Goal: Find contact information: Find contact information

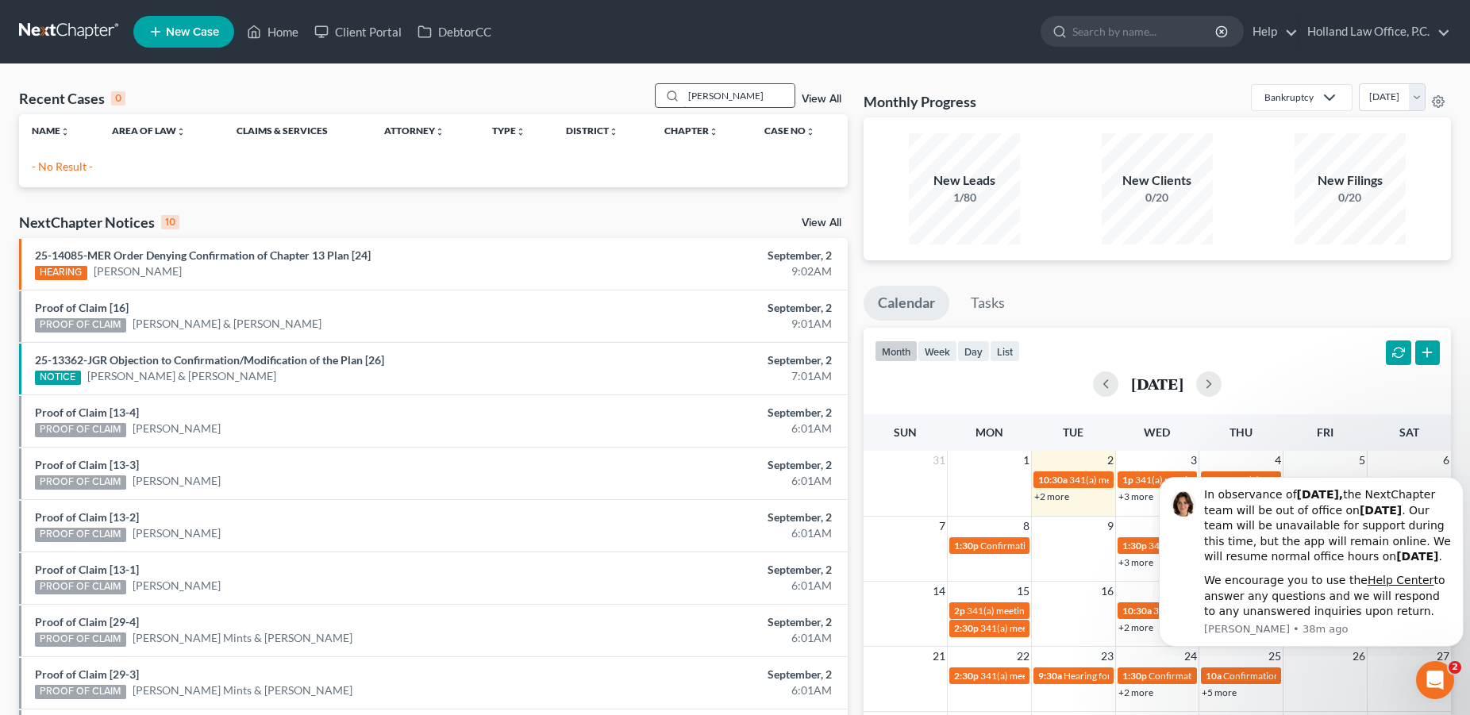
drag, startPoint x: 719, startPoint y: 91, endPoint x: 656, endPoint y: 92, distance: 63.5
click at [684, 92] on input "[PERSON_NAME]" at bounding box center [739, 95] width 111 height 23
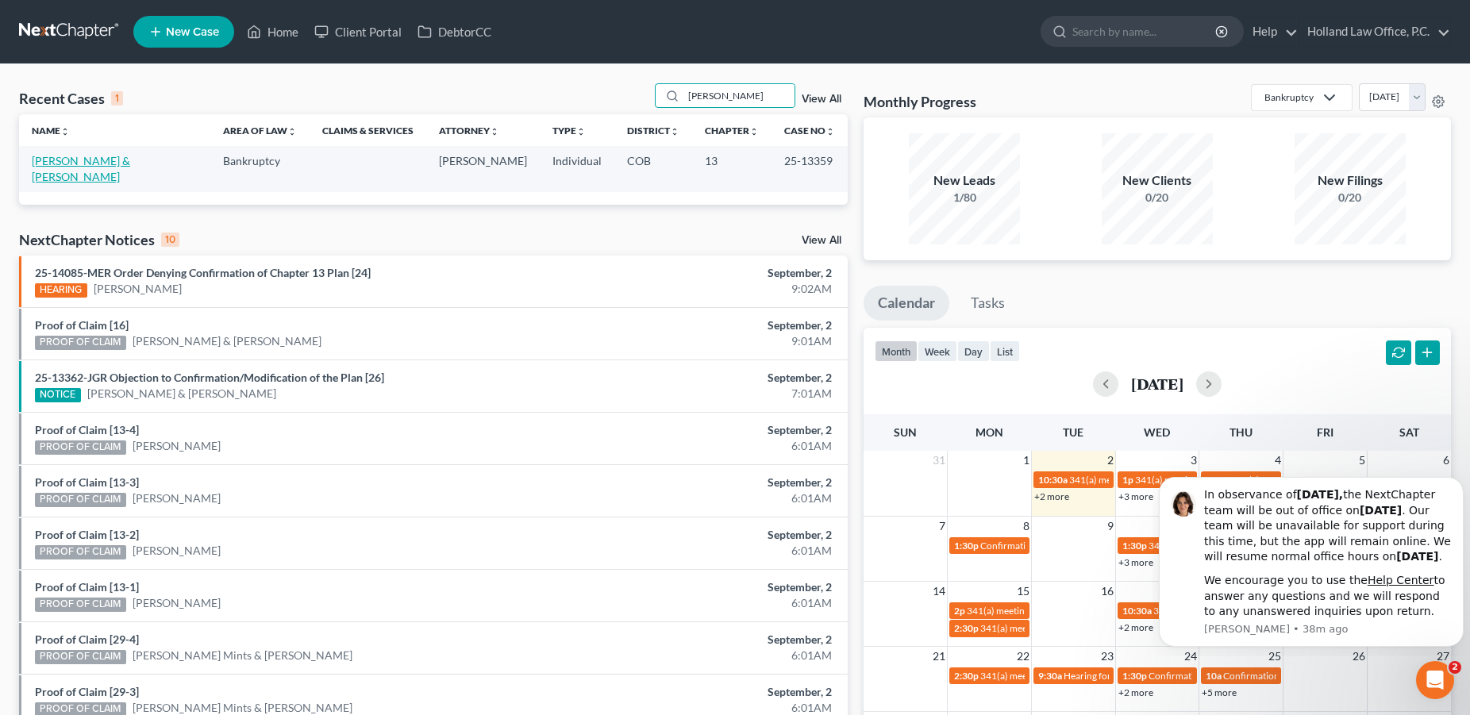
type input "[PERSON_NAME]"
click at [110, 164] on link "[PERSON_NAME] & [PERSON_NAME]" at bounding box center [81, 168] width 98 height 29
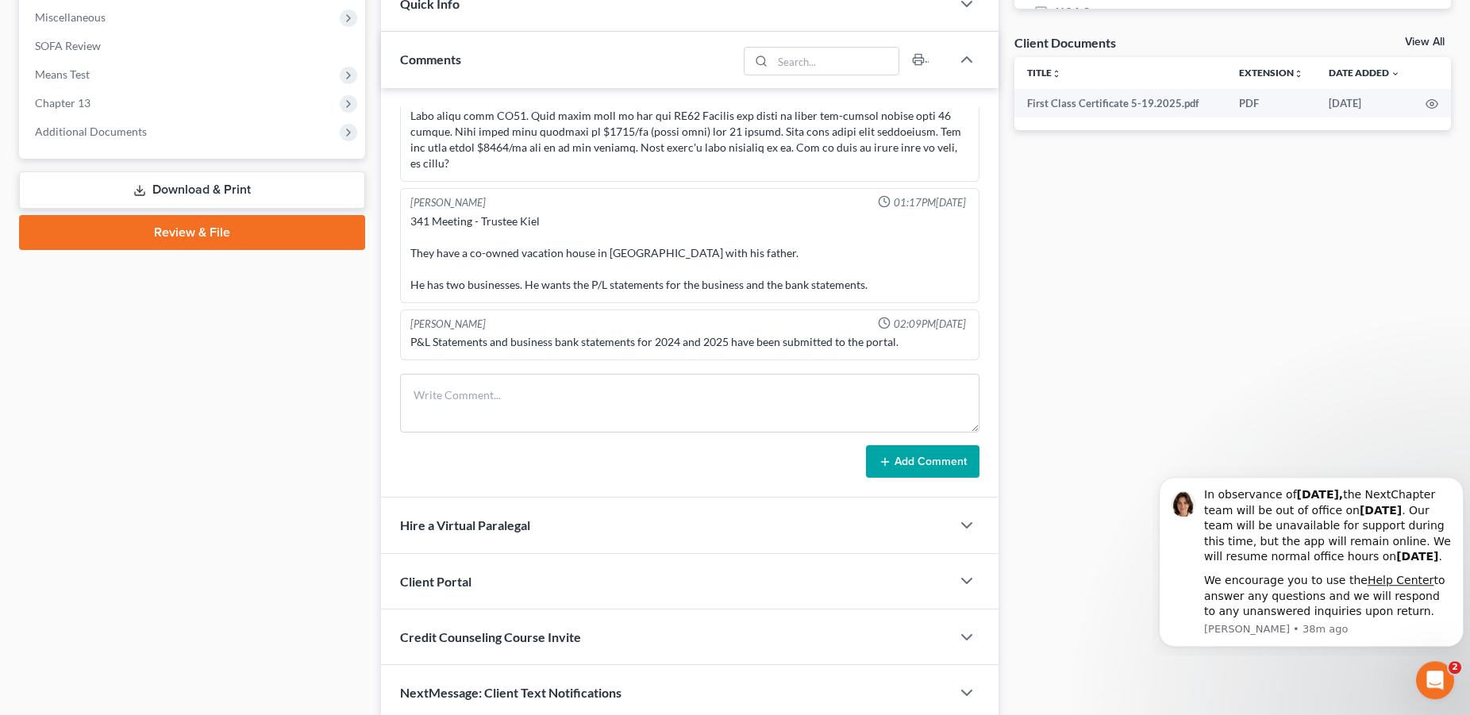
scroll to position [556, 0]
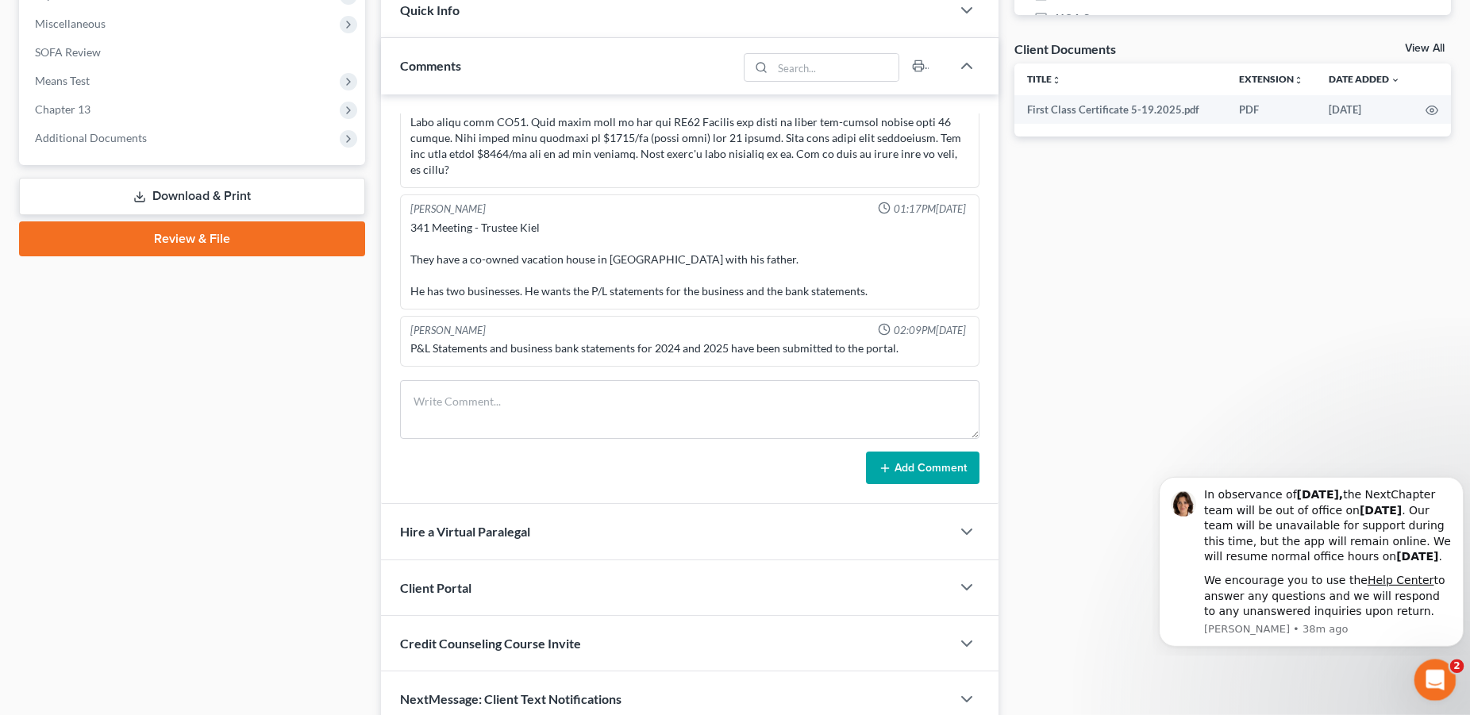
drag, startPoint x: 1425, startPoint y: 672, endPoint x: 2791, endPoint y: 1312, distance: 1508.4
click at [1425, 672] on div "Open Intercom Messenger" at bounding box center [1433, 678] width 52 height 52
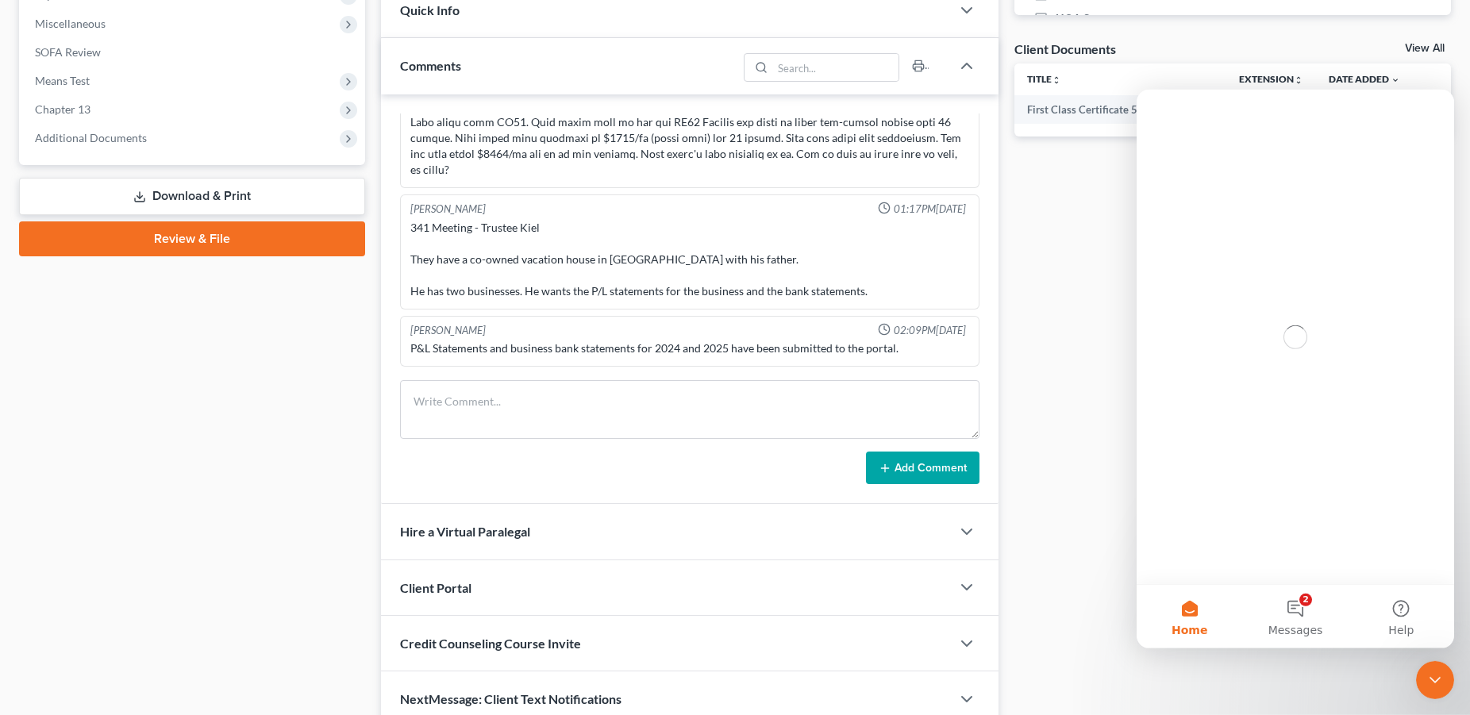
scroll to position [0, 0]
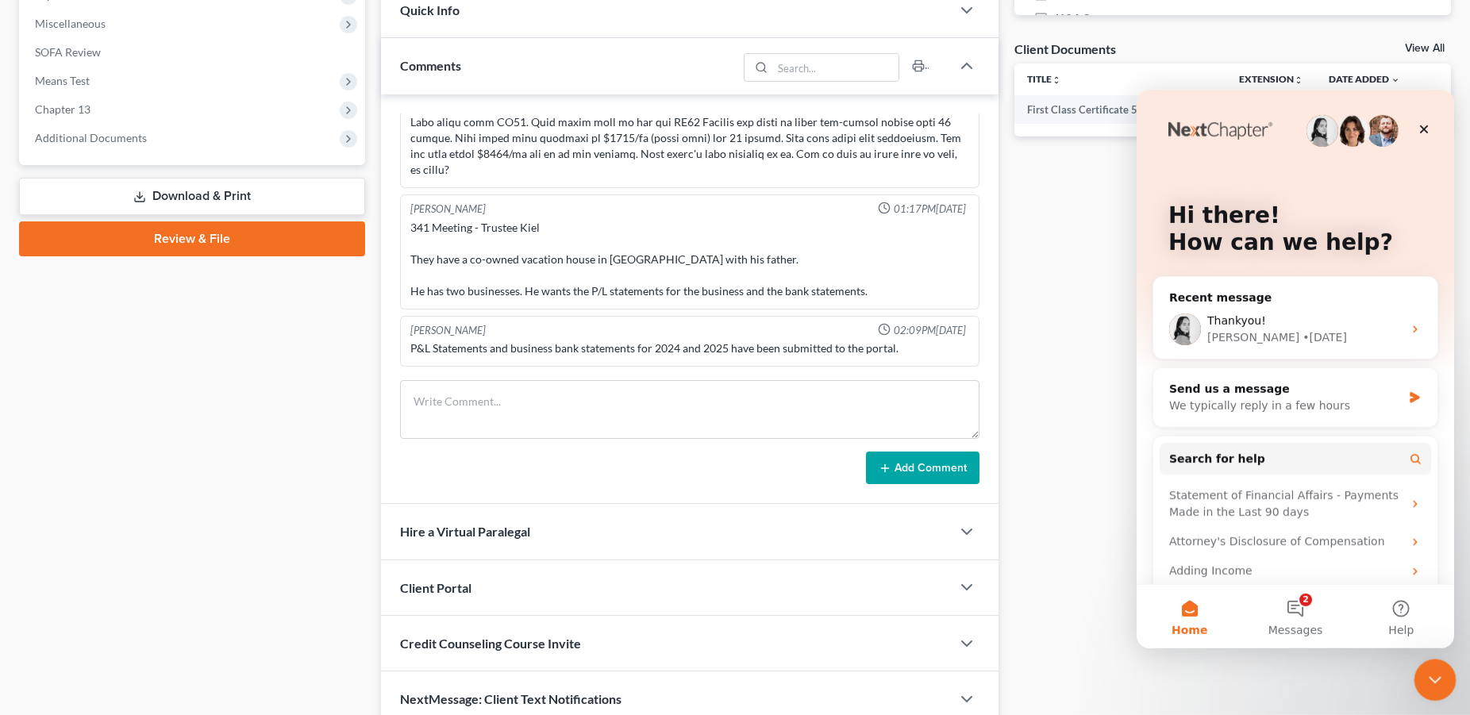
drag, startPoint x: 1433, startPoint y: 669, endPoint x: 2771, endPoint y: 1275, distance: 1468.5
click at [1433, 669] on icon "Close Intercom Messenger" at bounding box center [1432, 677] width 19 height 19
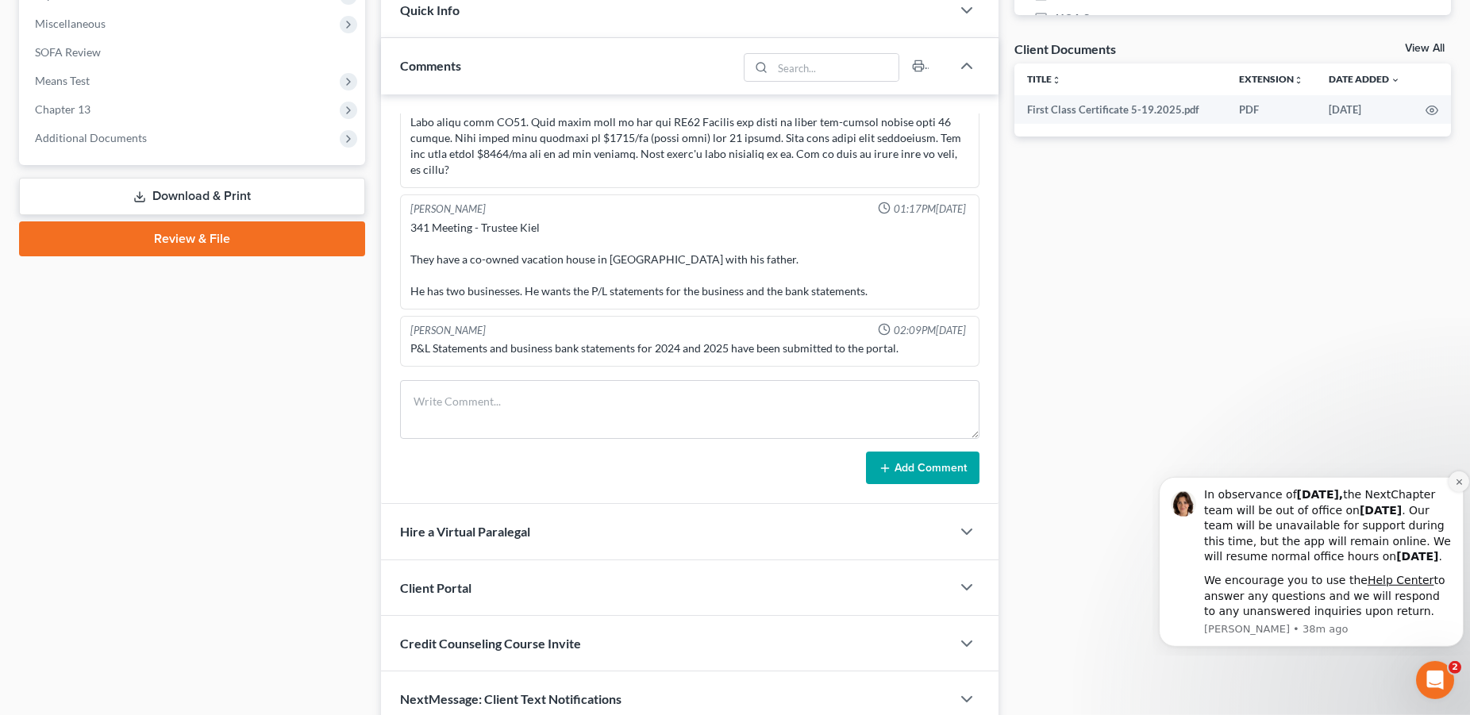
click at [1457, 477] on icon "Dismiss notification" at bounding box center [1459, 481] width 9 height 9
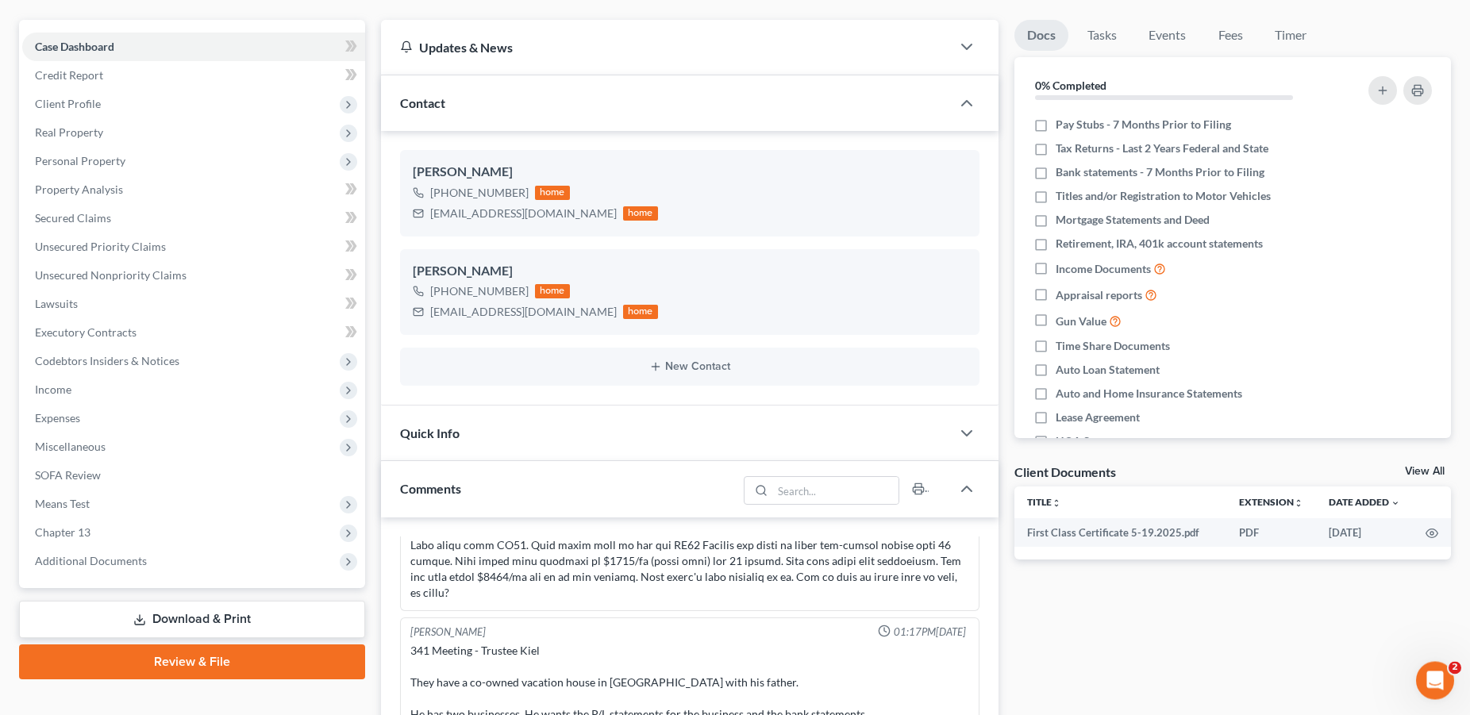
scroll to position [135, 0]
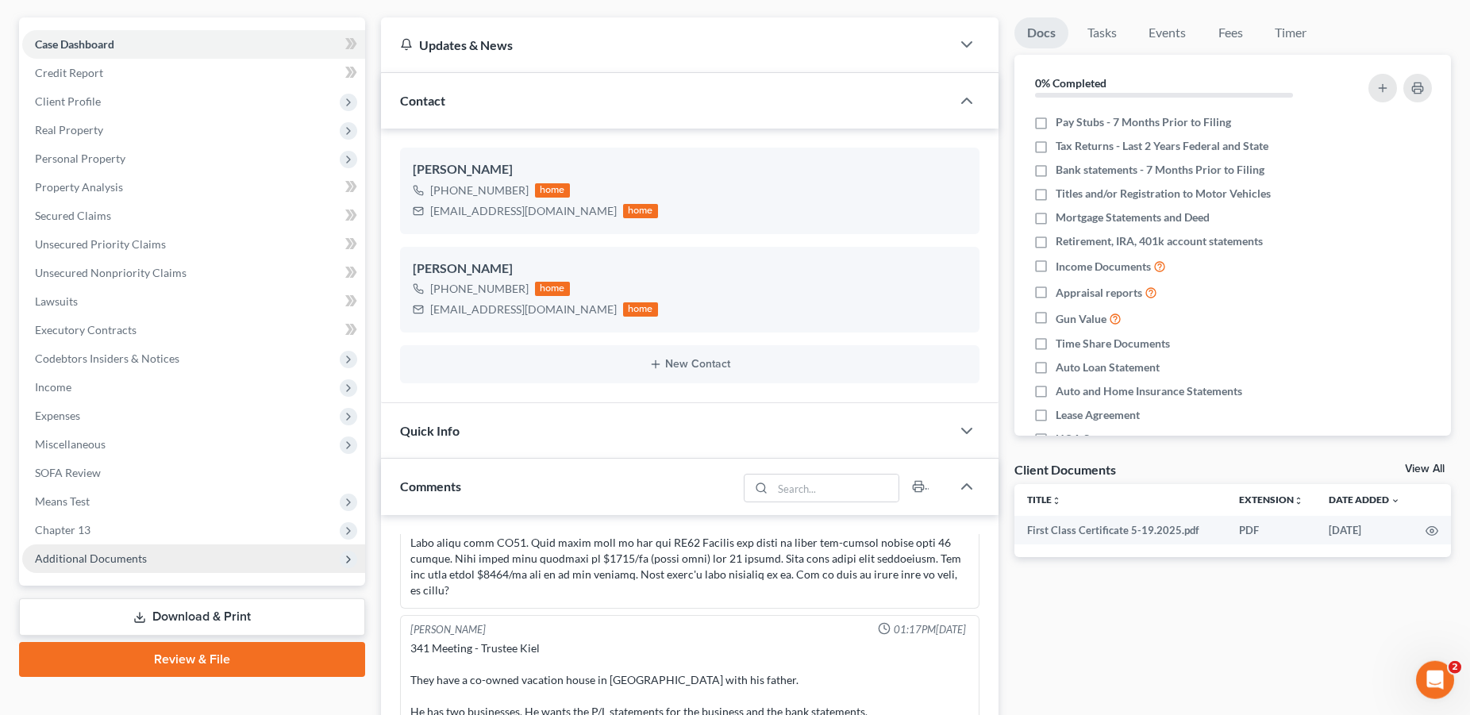
click at [108, 557] on span "Additional Documents" at bounding box center [91, 558] width 112 height 13
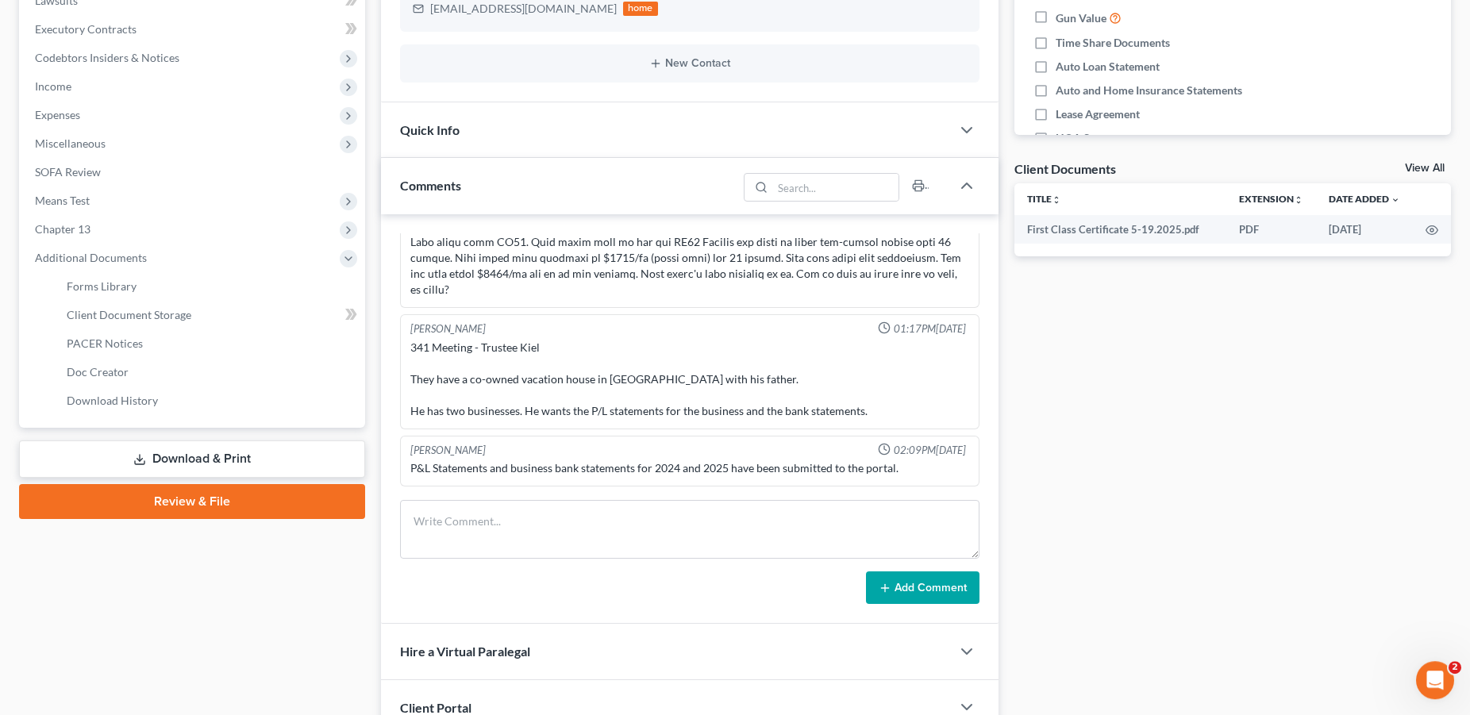
scroll to position [448, 0]
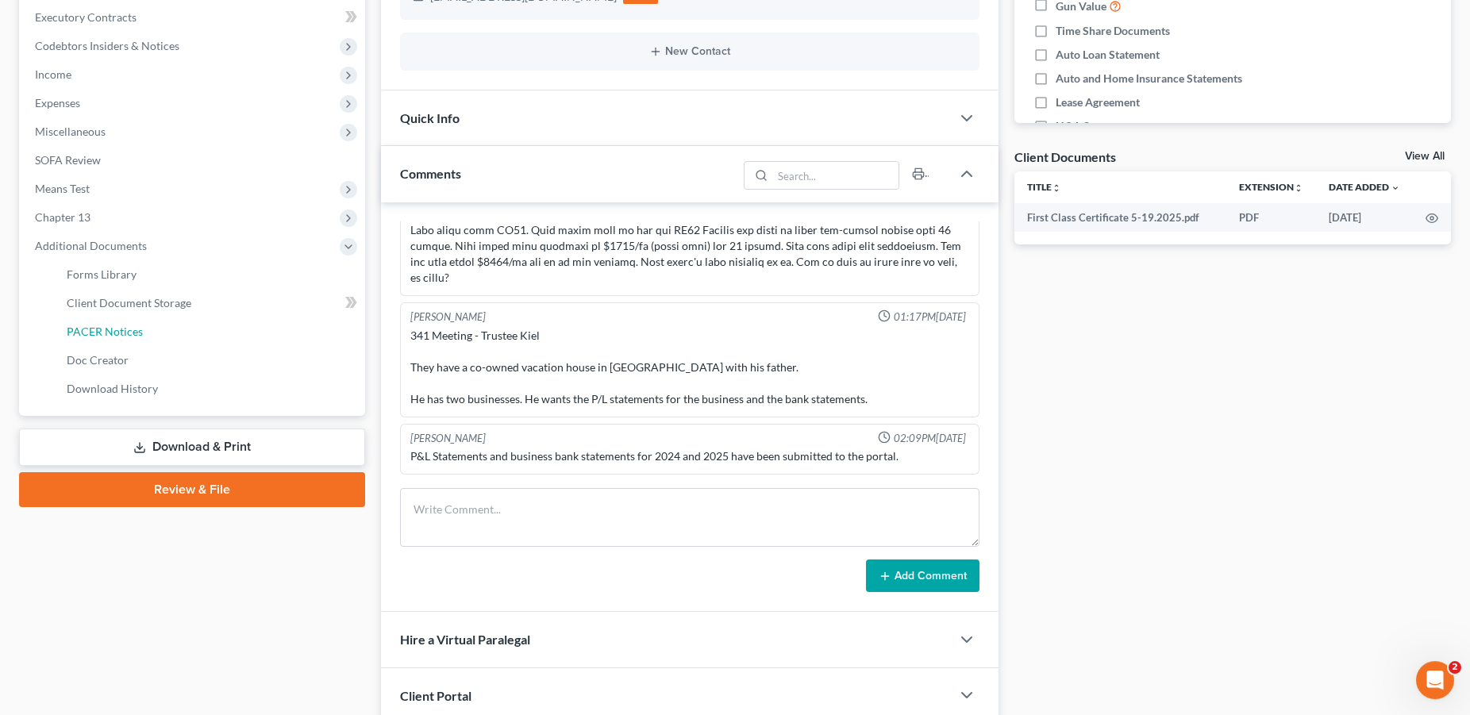
drag, startPoint x: 185, startPoint y: 329, endPoint x: 549, endPoint y: 361, distance: 365.1
click at [185, 329] on link "PACER Notices" at bounding box center [209, 332] width 311 height 29
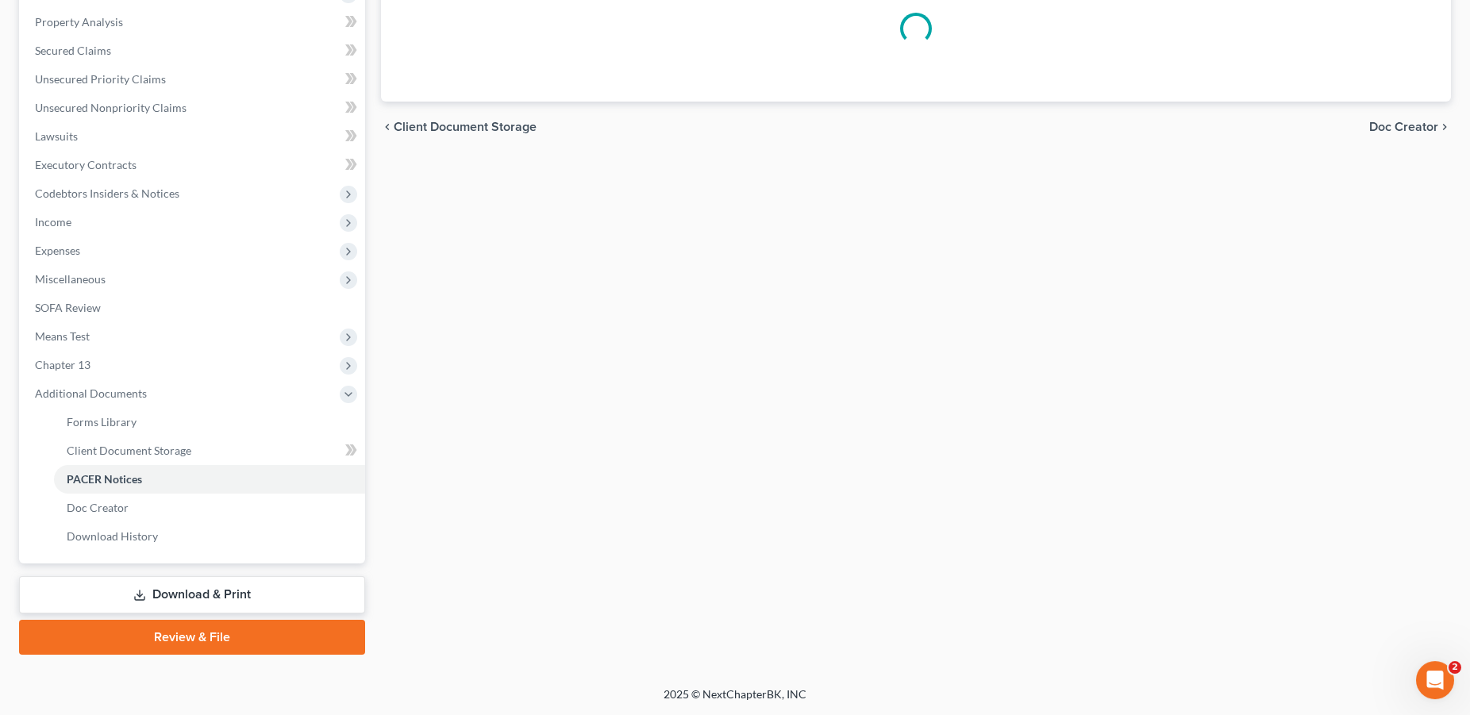
scroll to position [299, 0]
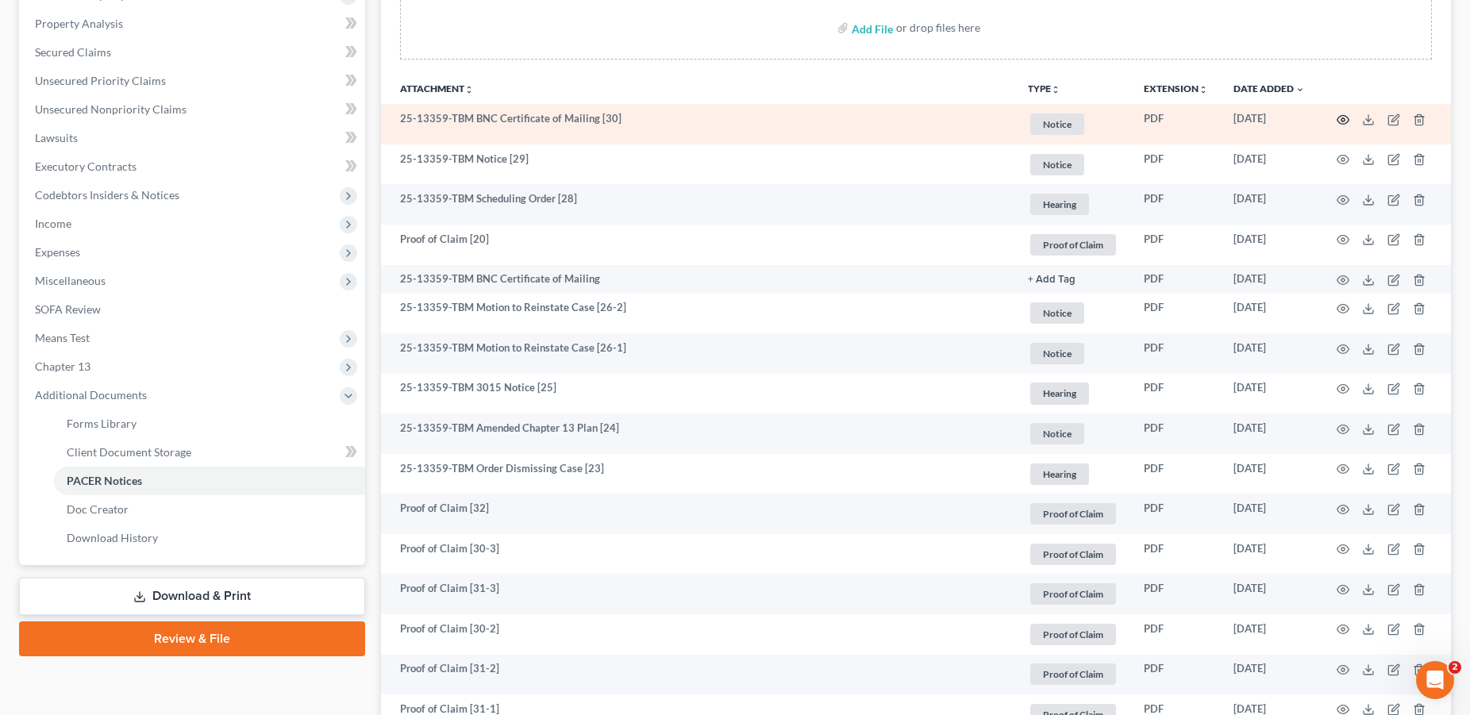
click at [1341, 118] on icon "button" at bounding box center [1343, 120] width 13 height 13
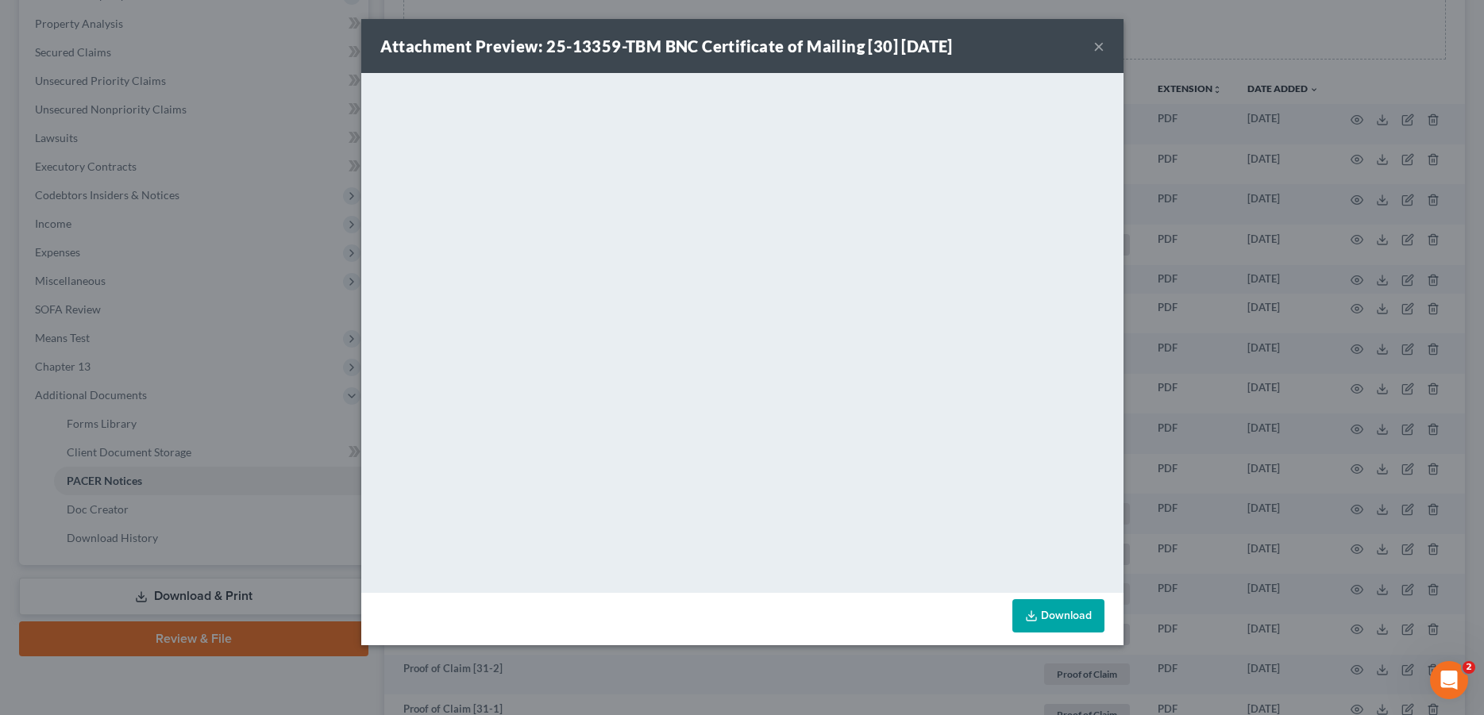
click at [1098, 44] on button "×" at bounding box center [1098, 46] width 11 height 19
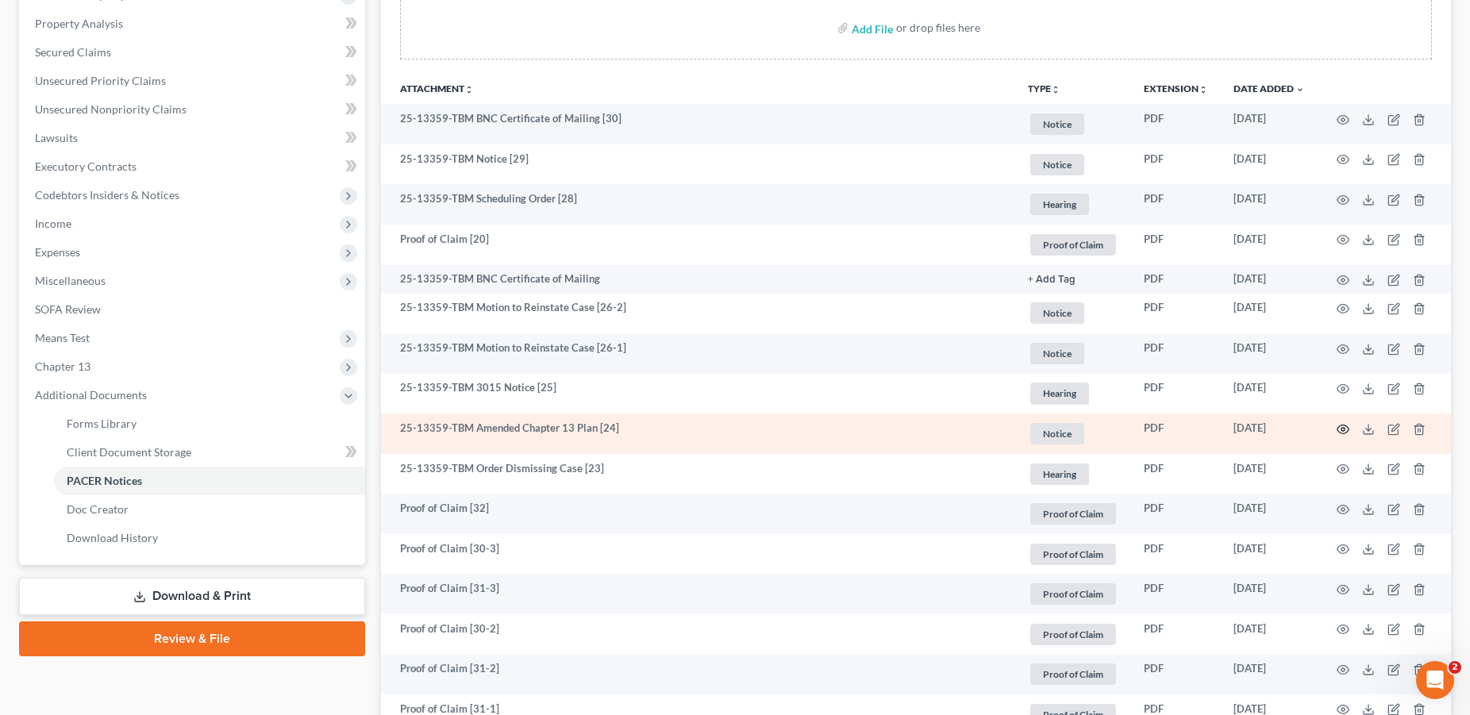
click at [1340, 432] on icon "button" at bounding box center [1343, 429] width 13 height 13
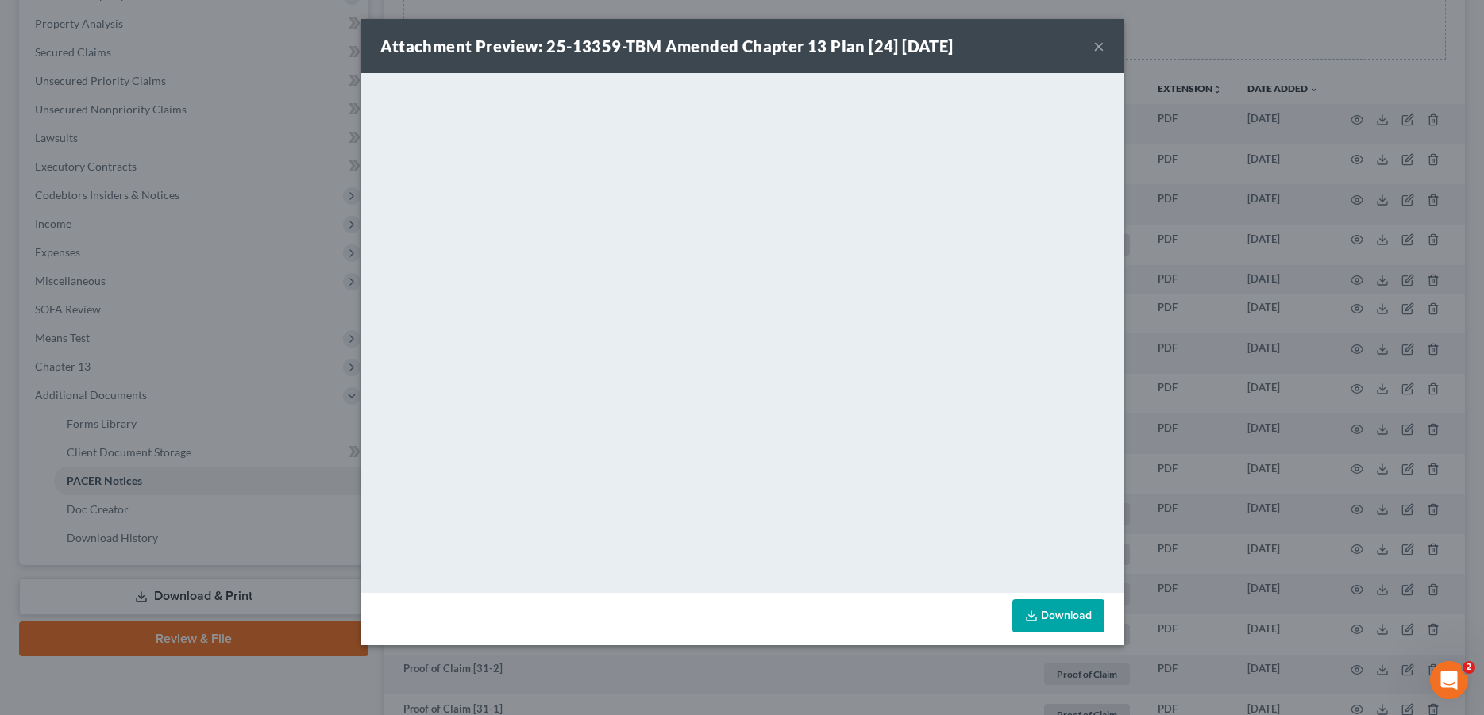
click at [1098, 47] on button "×" at bounding box center [1098, 46] width 11 height 19
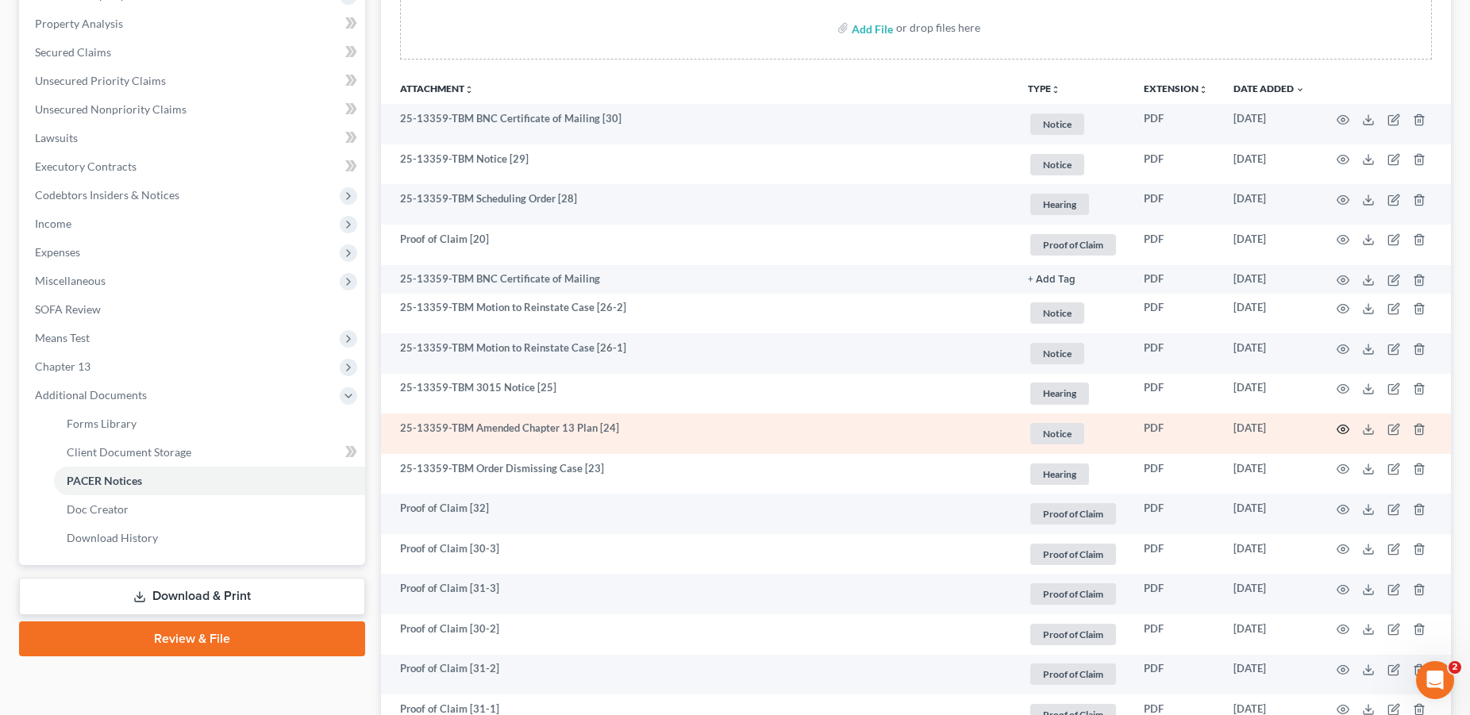
click at [1341, 428] on icon "button" at bounding box center [1343, 429] width 13 height 13
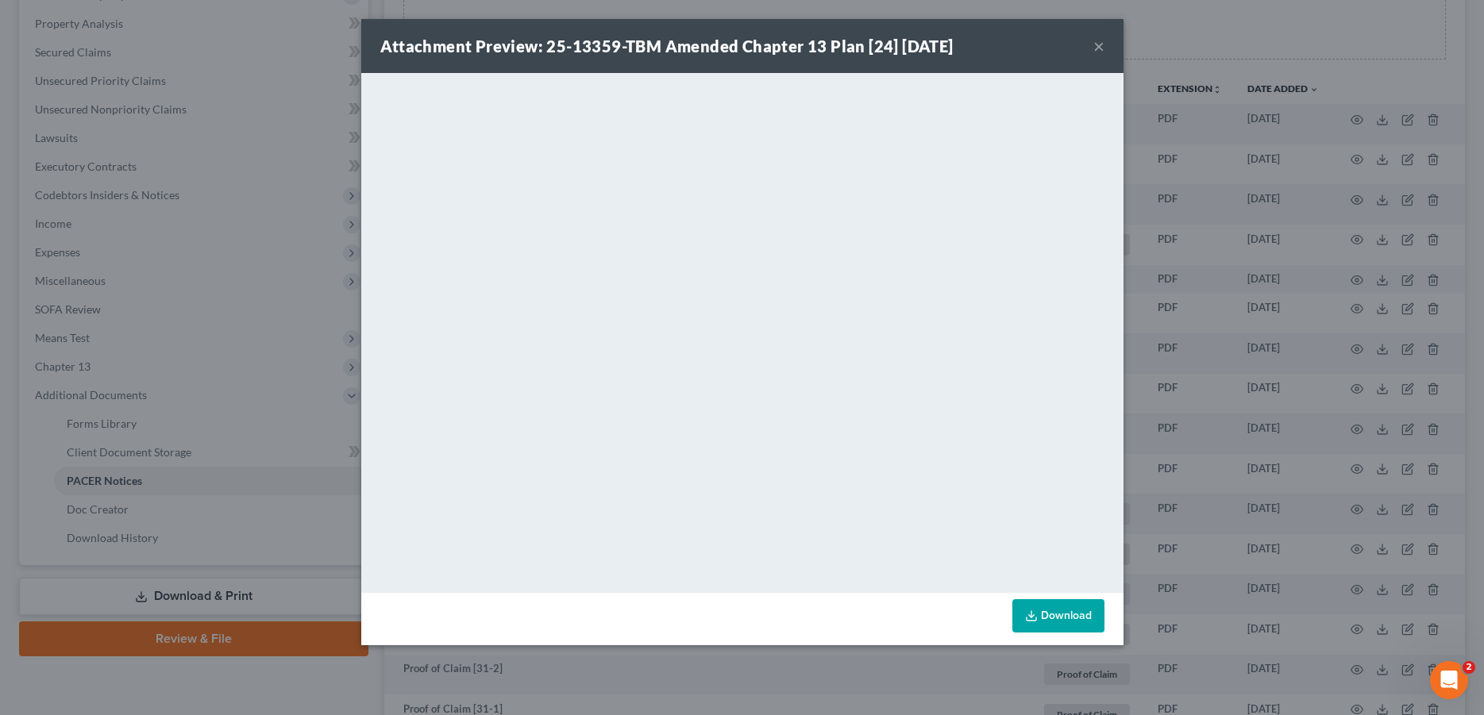
click at [1095, 47] on button "×" at bounding box center [1098, 46] width 11 height 19
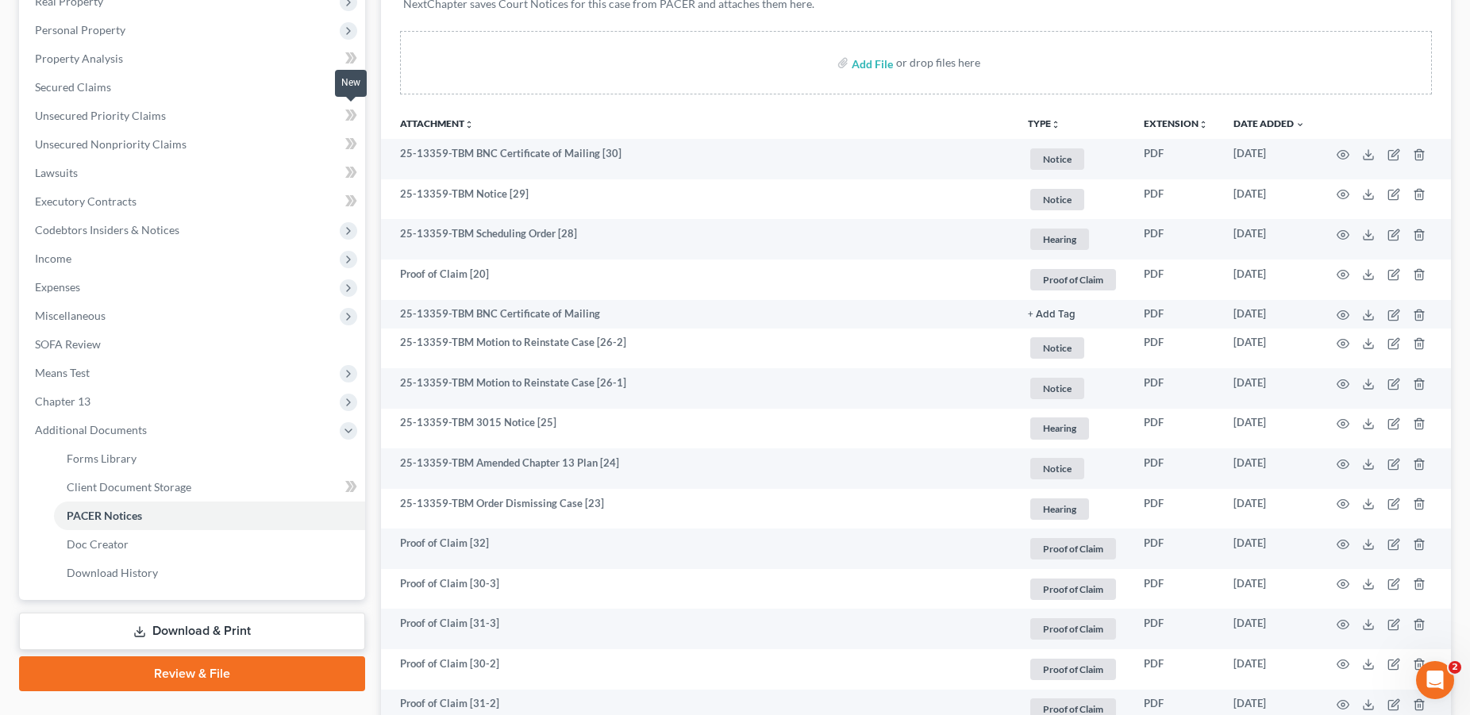
scroll to position [0, 0]
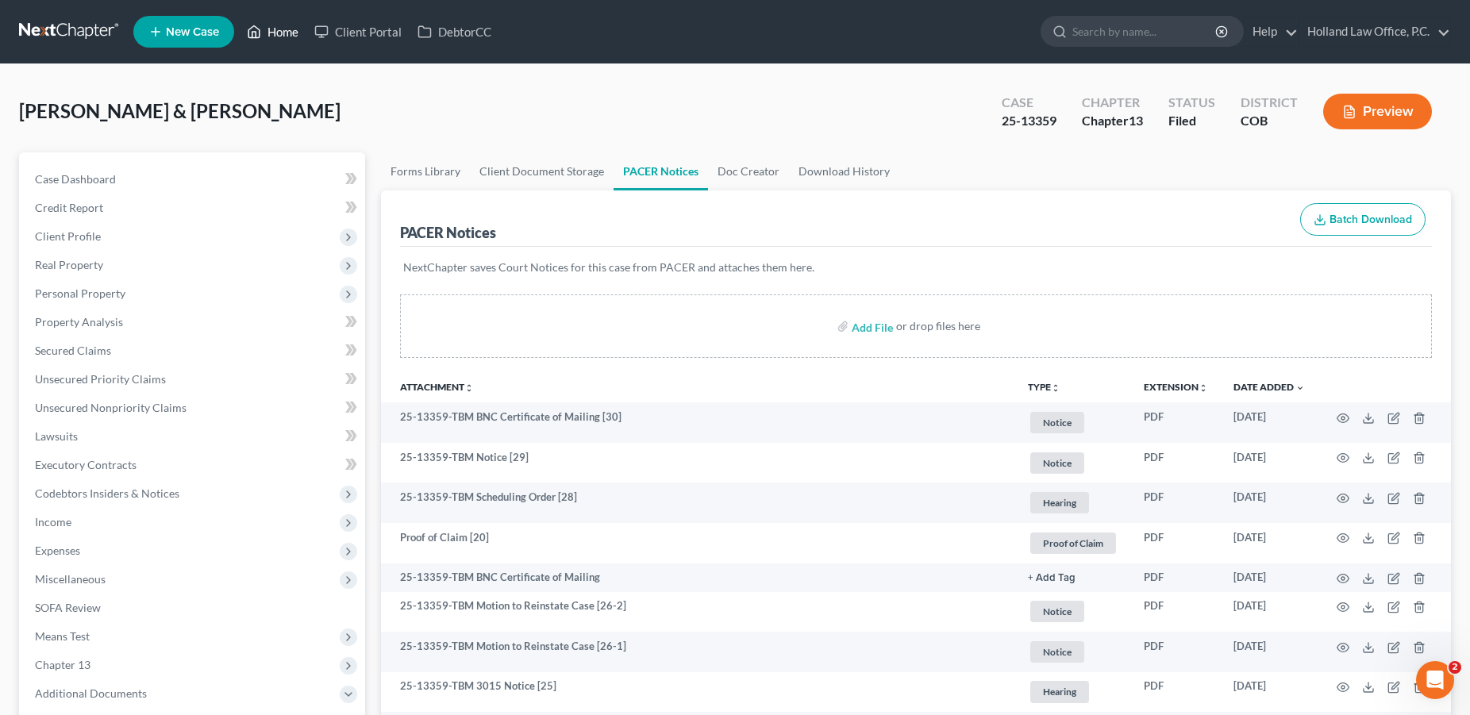
click at [275, 32] on link "Home" at bounding box center [272, 31] width 67 height 29
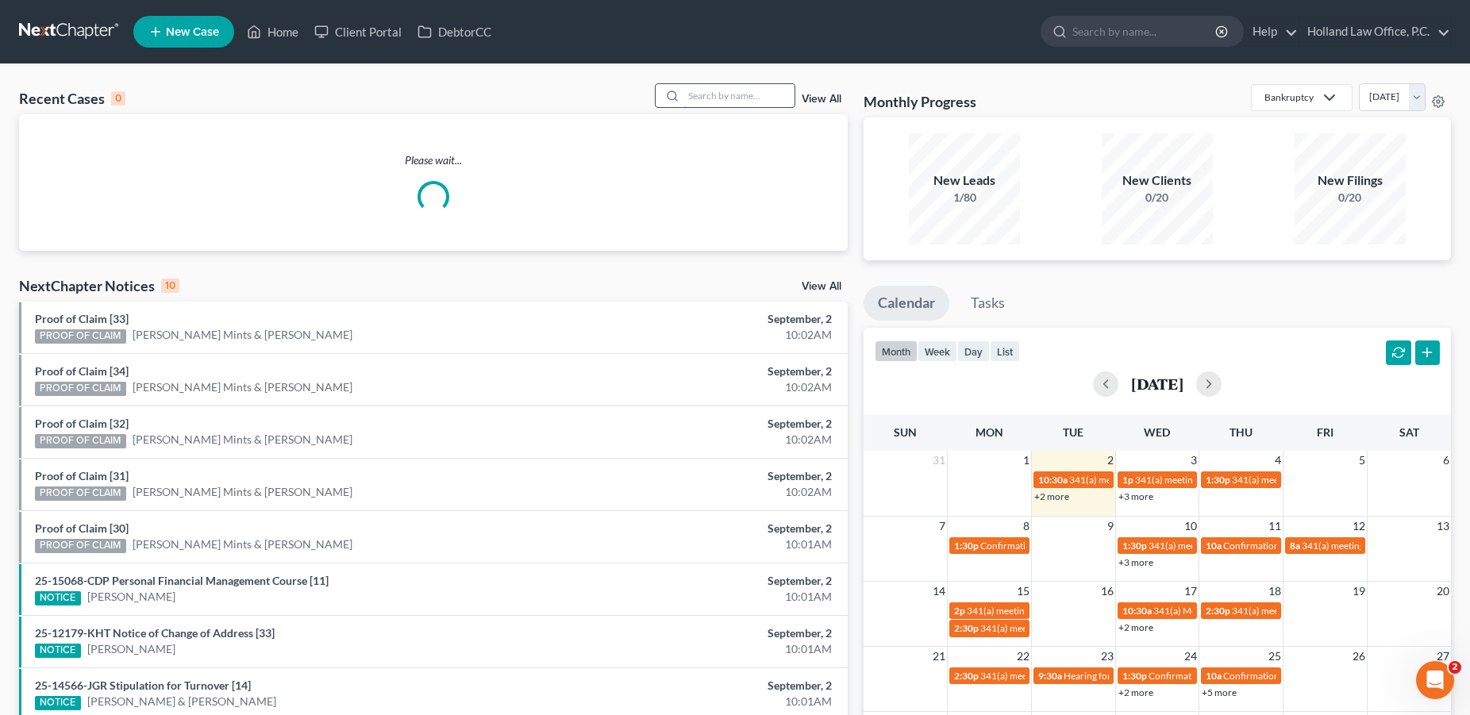
click at [699, 91] on input "search" at bounding box center [739, 95] width 111 height 23
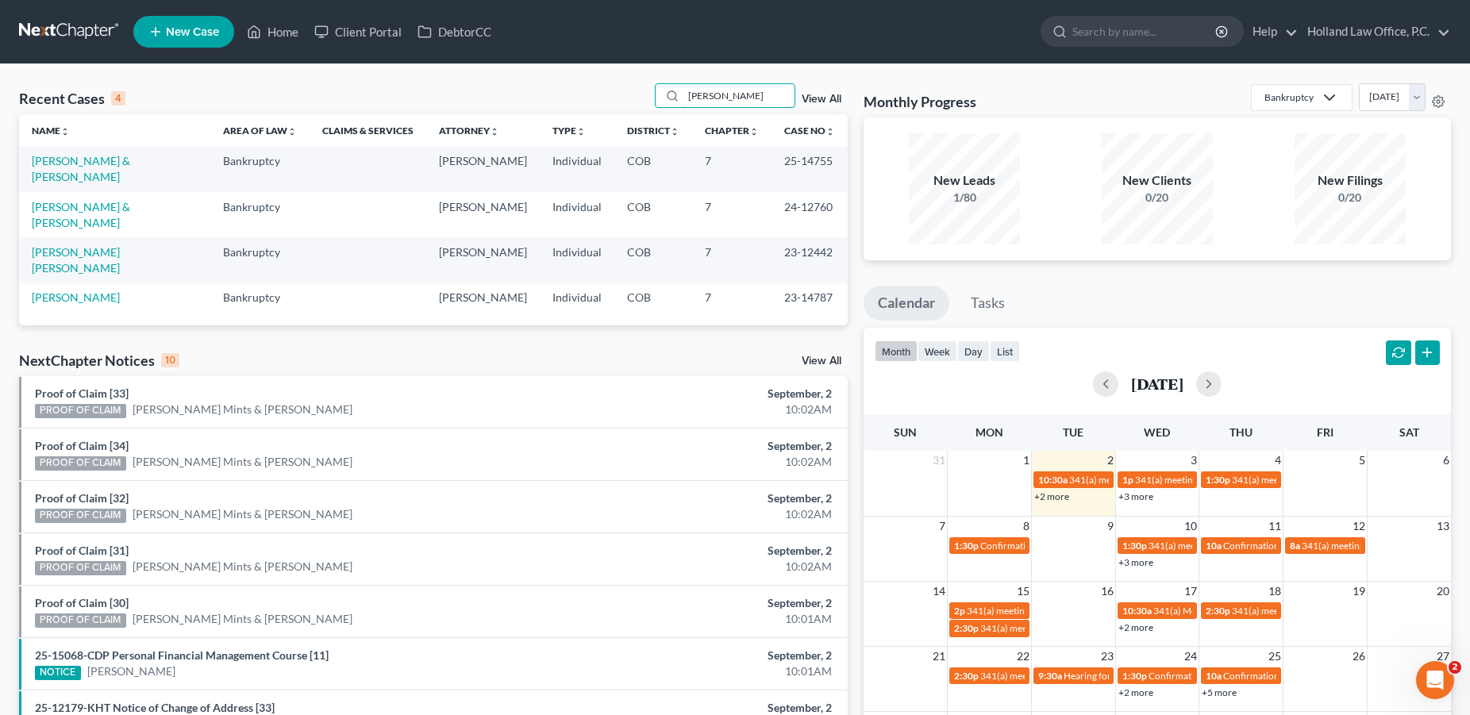
drag, startPoint x: 732, startPoint y: 103, endPoint x: 711, endPoint y: 110, distance: 22.4
drag, startPoint x: 715, startPoint y: 92, endPoint x: 658, endPoint y: 98, distance: 57.5
click at [684, 98] on input "[PERSON_NAME]" at bounding box center [739, 95] width 111 height 23
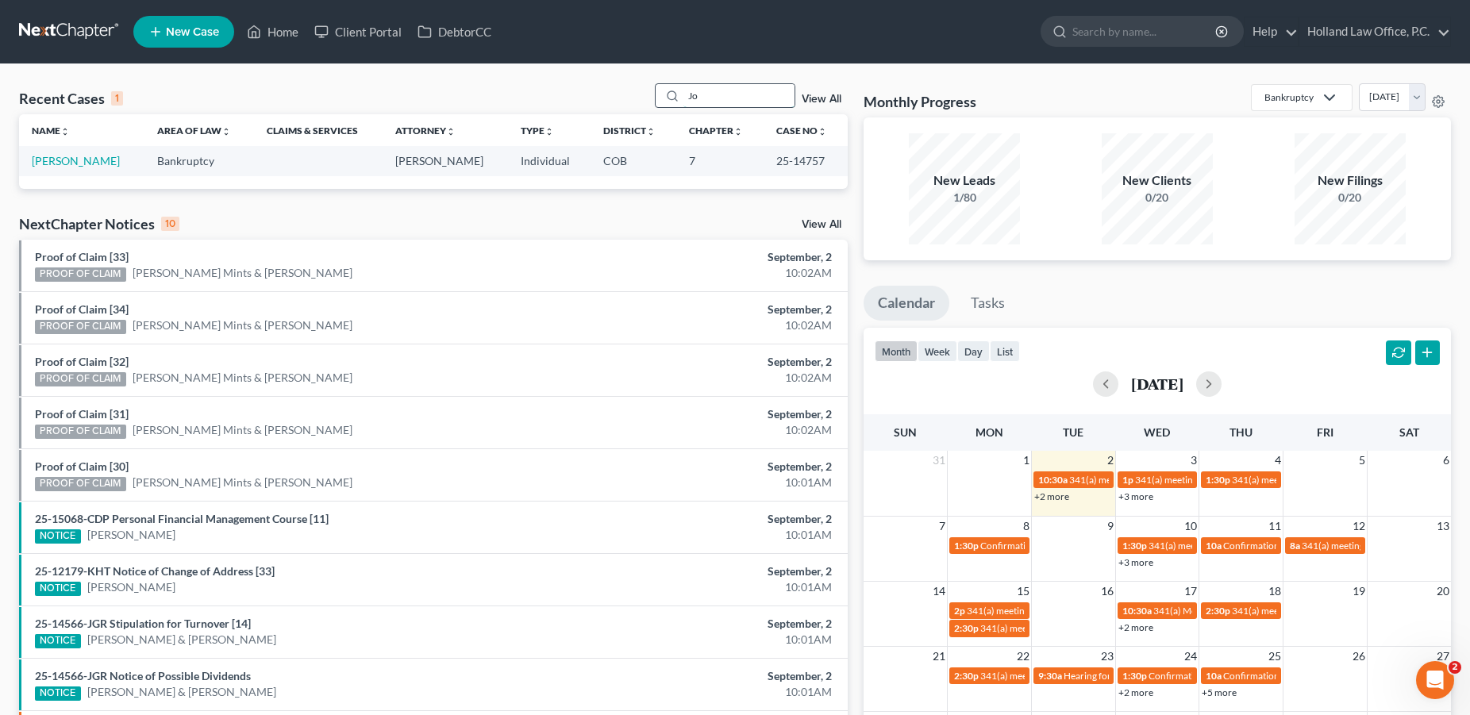
type input "J"
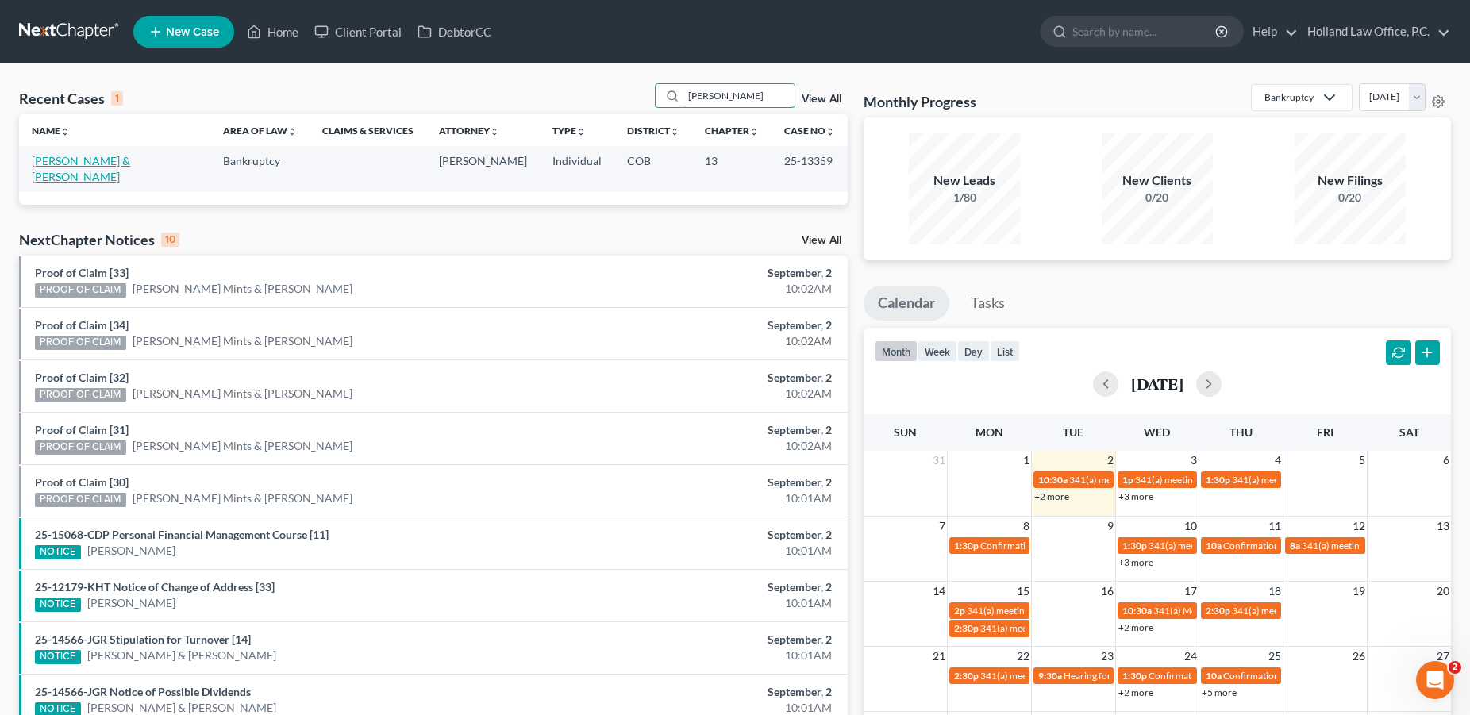
type input "[PERSON_NAME]"
click at [69, 161] on link "[PERSON_NAME] & [PERSON_NAME]" at bounding box center [81, 168] width 98 height 29
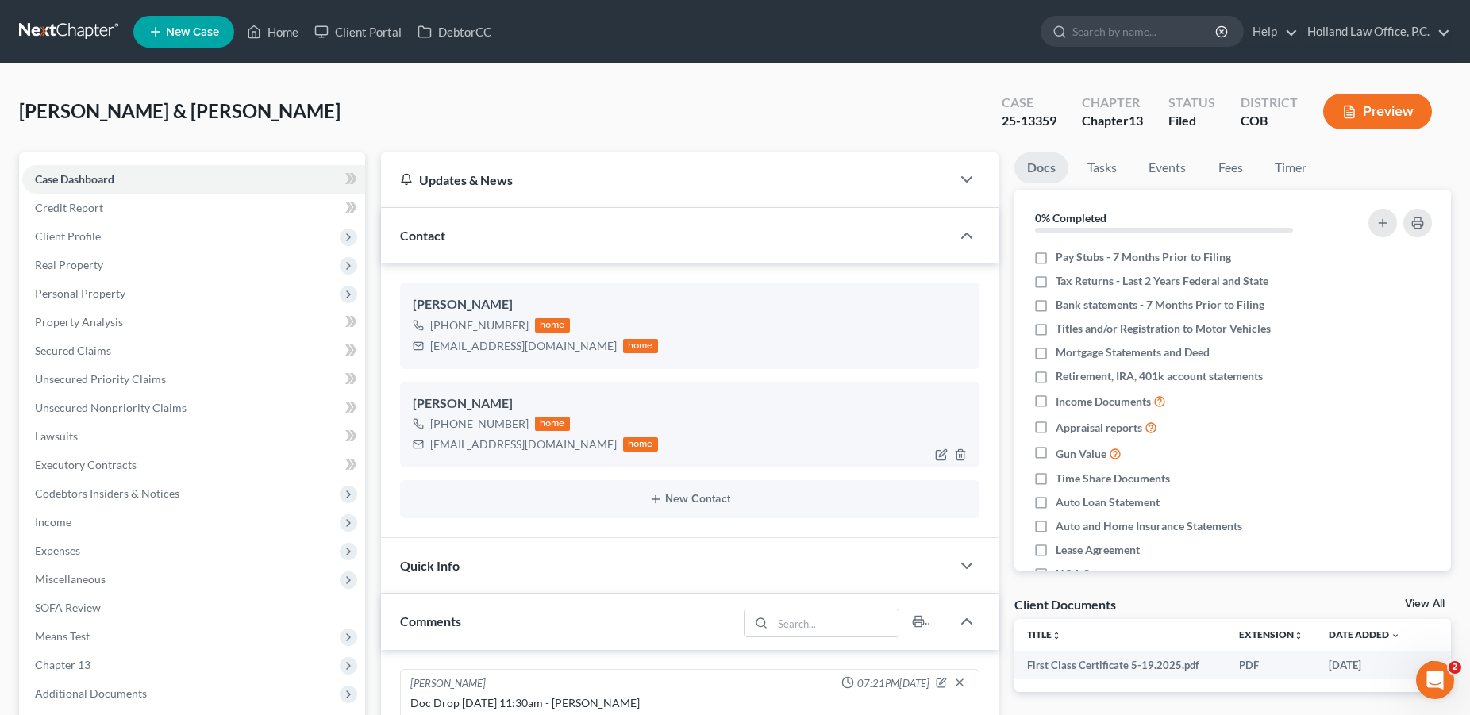
scroll to position [305, 0]
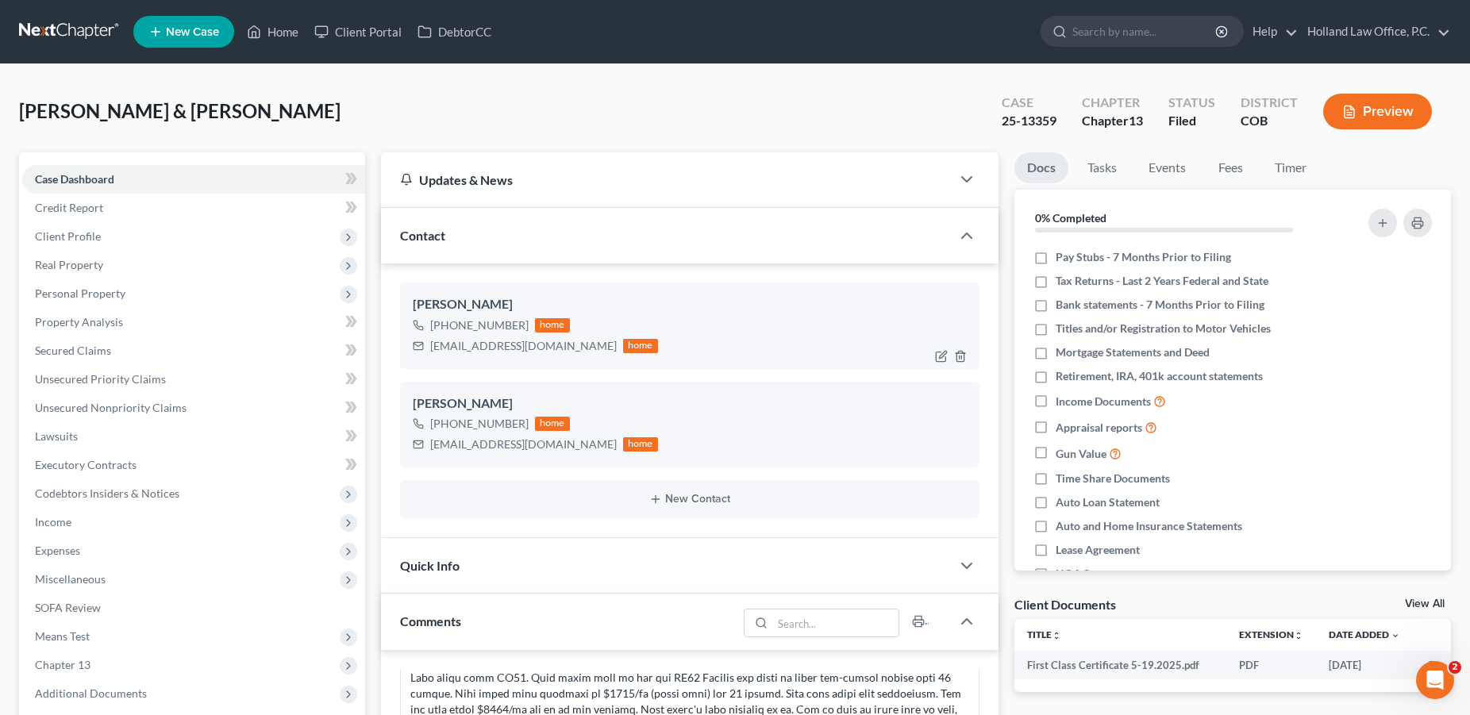
drag, startPoint x: 522, startPoint y: 326, endPoint x: 445, endPoint y: 328, distance: 77.0
click at [445, 328] on div "[PHONE_NUMBER]" at bounding box center [479, 326] width 98 height 16
click at [705, 315] on div "[PHONE_NUMBER] home [EMAIL_ADDRESS][DOMAIN_NAME] home" at bounding box center [690, 335] width 554 height 41
drag, startPoint x: 531, startPoint y: 424, endPoint x: 445, endPoint y: 427, distance: 86.6
click at [445, 427] on div "[PHONE_NUMBER] home" at bounding box center [535, 424] width 245 height 21
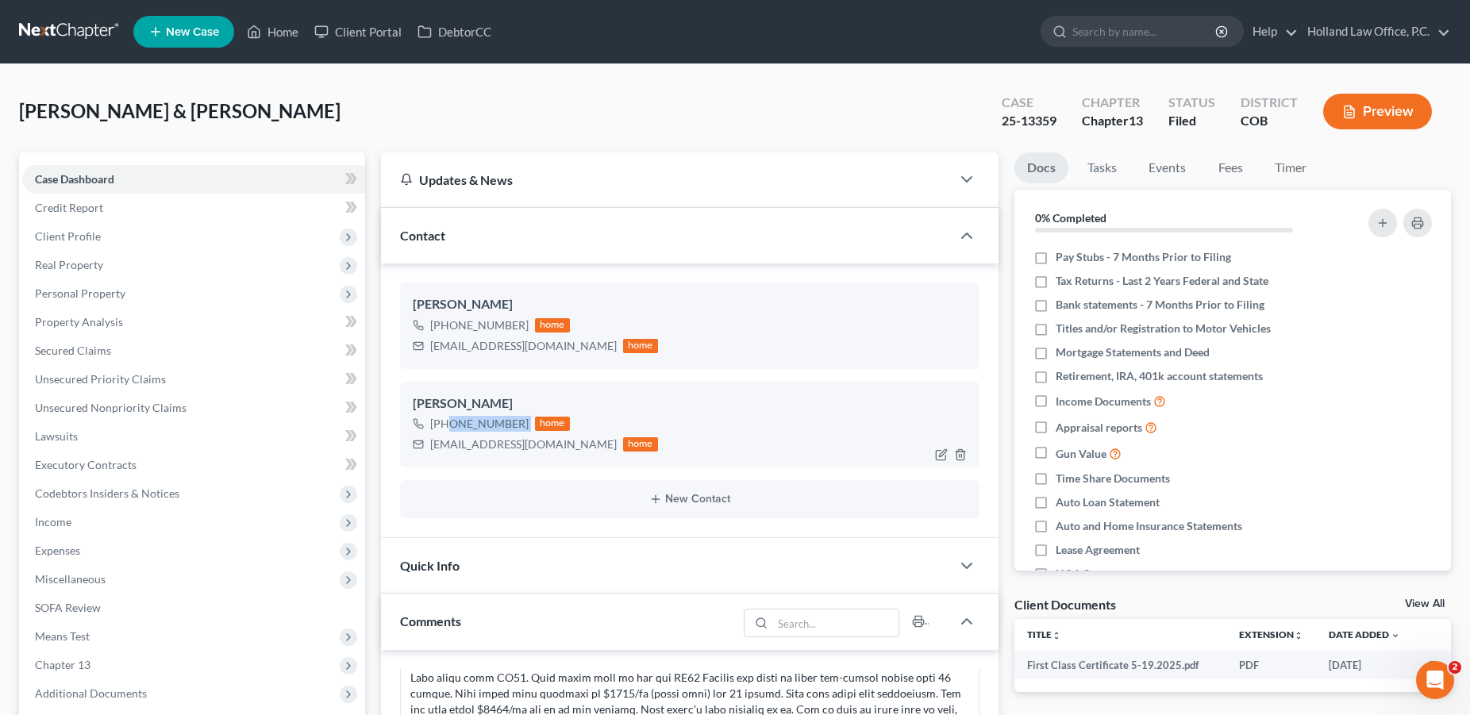
copy div "[PHONE_NUMBER]"
click at [280, 30] on link "Home" at bounding box center [272, 31] width 67 height 29
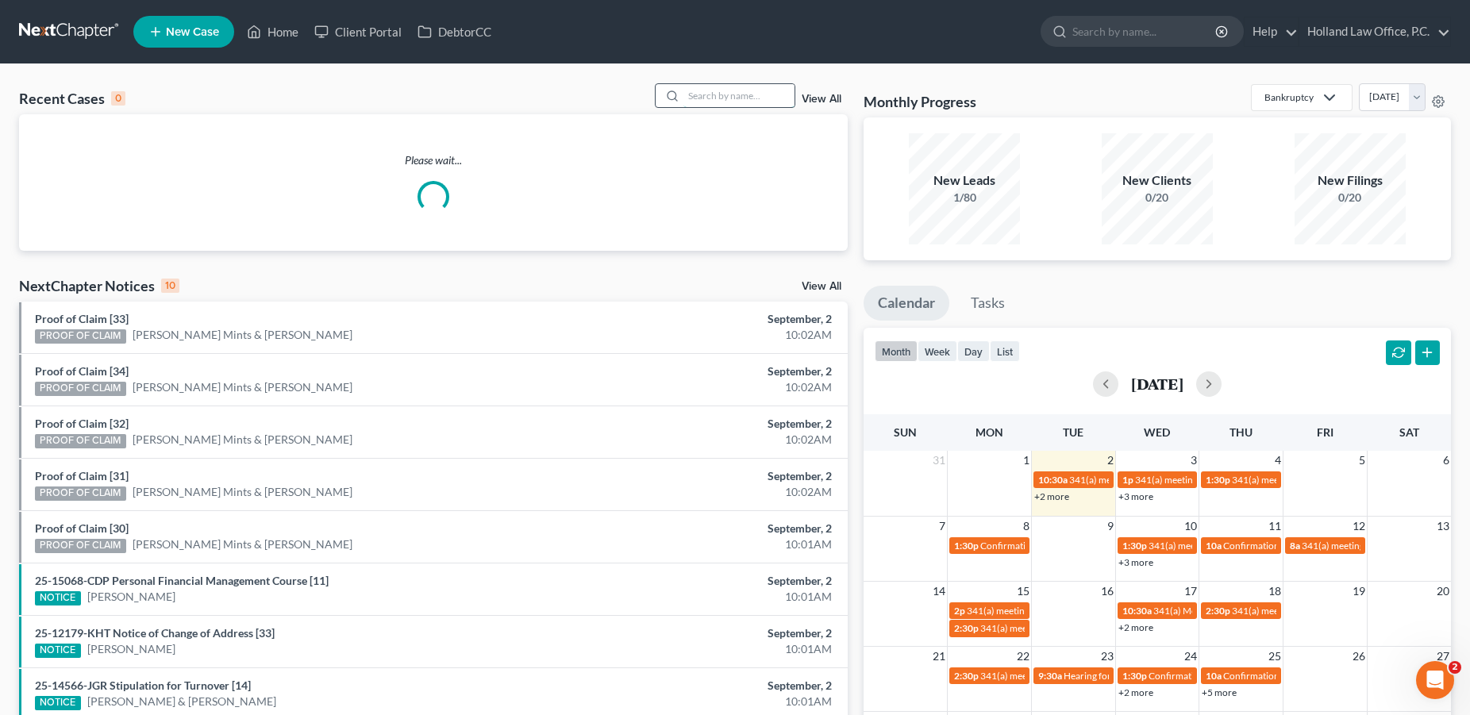
click at [687, 95] on input "search" at bounding box center [739, 95] width 111 height 23
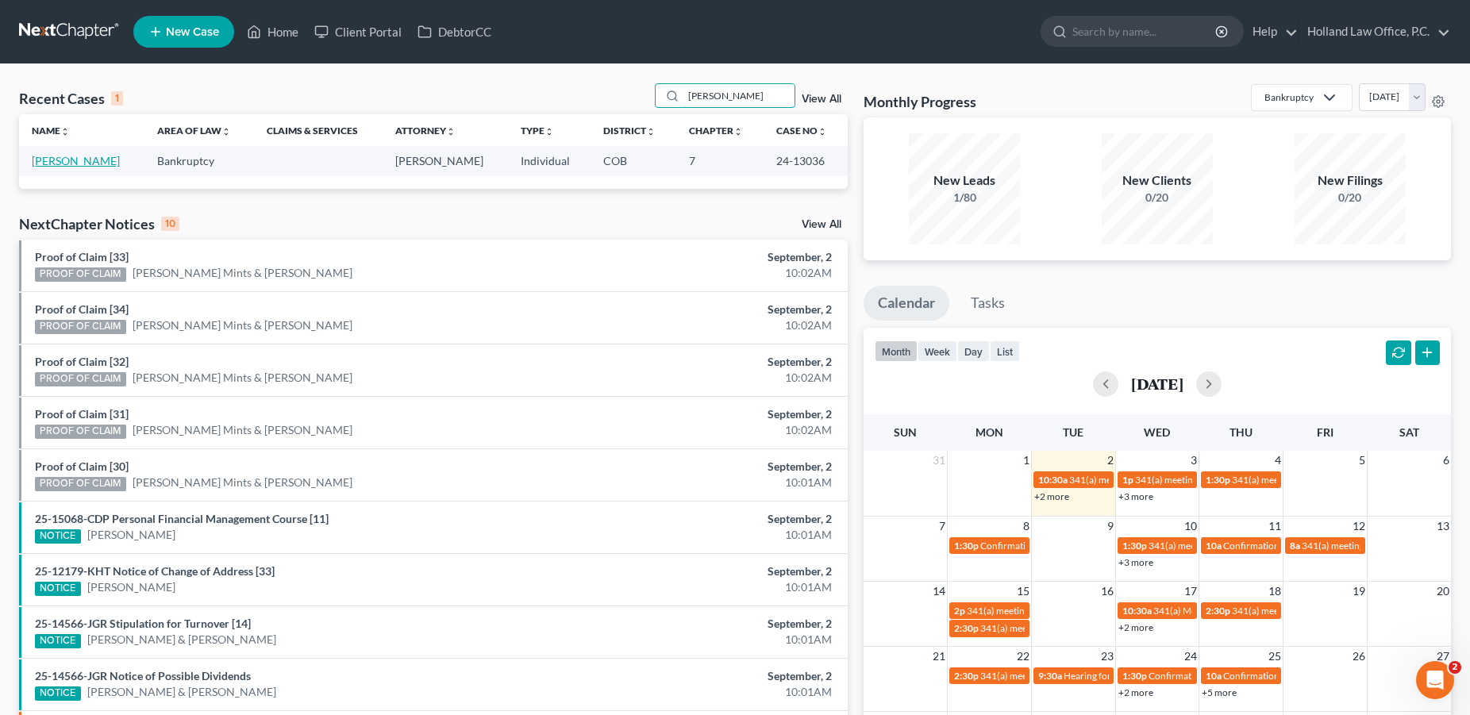
type input "[PERSON_NAME]"
click at [71, 159] on link "[PERSON_NAME]" at bounding box center [76, 160] width 88 height 13
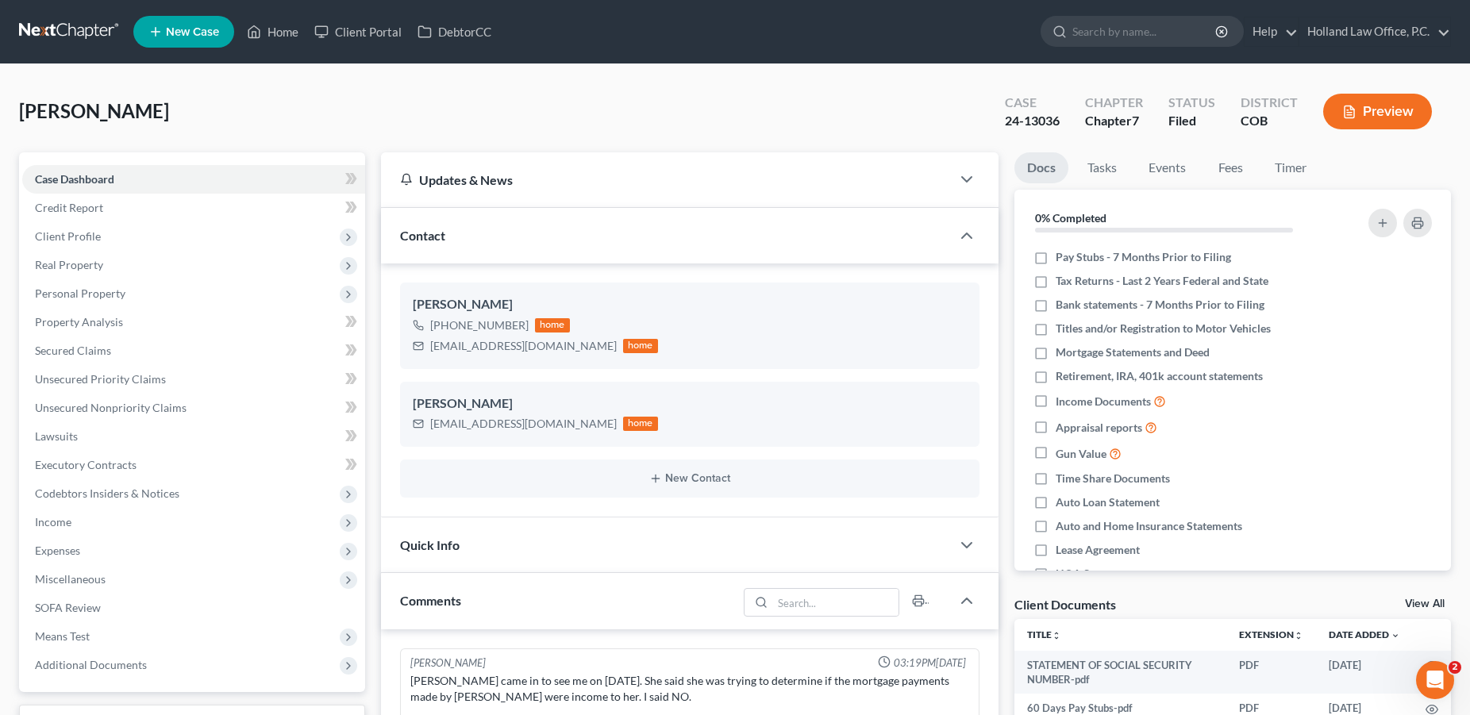
scroll to position [183, 0]
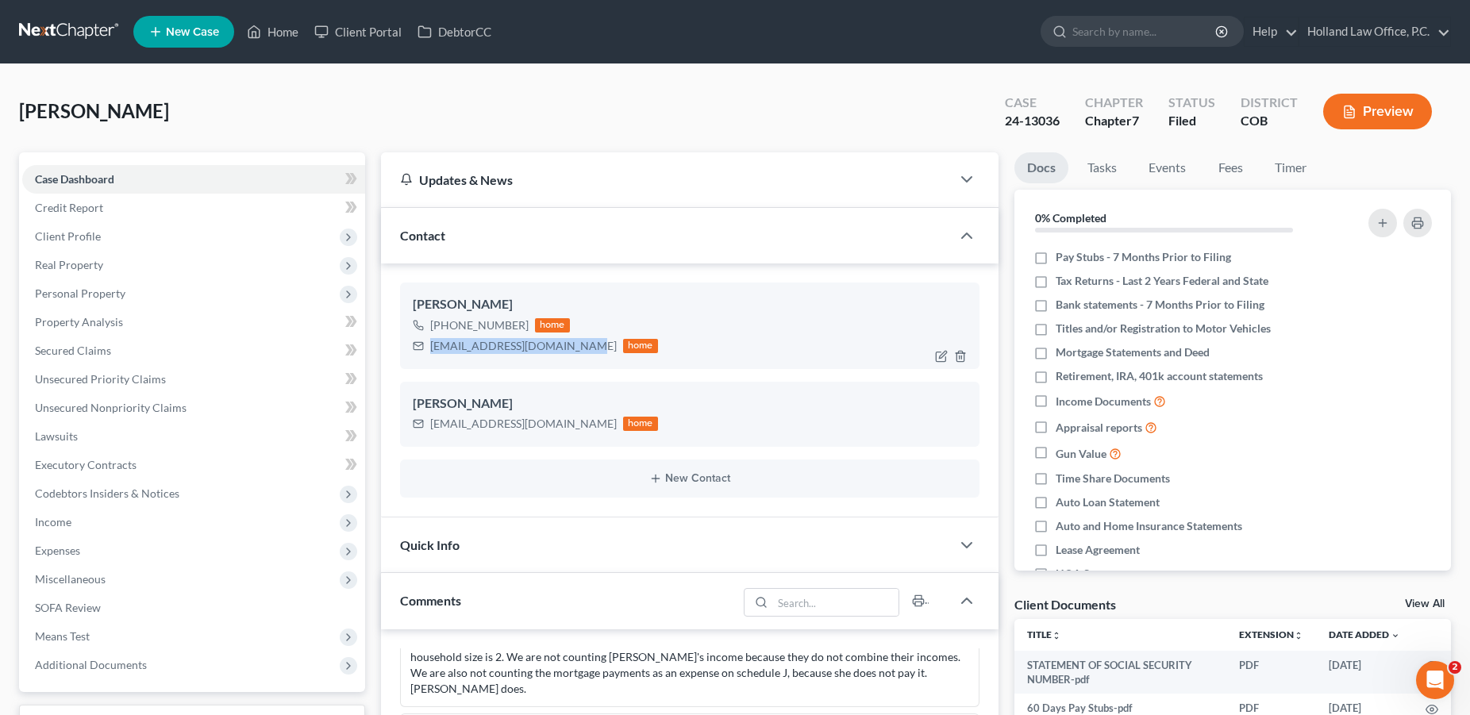
drag, startPoint x: 571, startPoint y: 347, endPoint x: 430, endPoint y: 342, distance: 140.6
click at [430, 342] on div "[EMAIL_ADDRESS][DOMAIN_NAME]" at bounding box center [523, 346] width 187 height 16
copy div "[EMAIL_ADDRESS][DOMAIN_NAME]"
drag, startPoint x: 564, startPoint y: 426, endPoint x: 429, endPoint y: 426, distance: 135.8
click at [429, 426] on div "[EMAIL_ADDRESS][DOMAIN_NAME] home" at bounding box center [535, 424] width 245 height 21
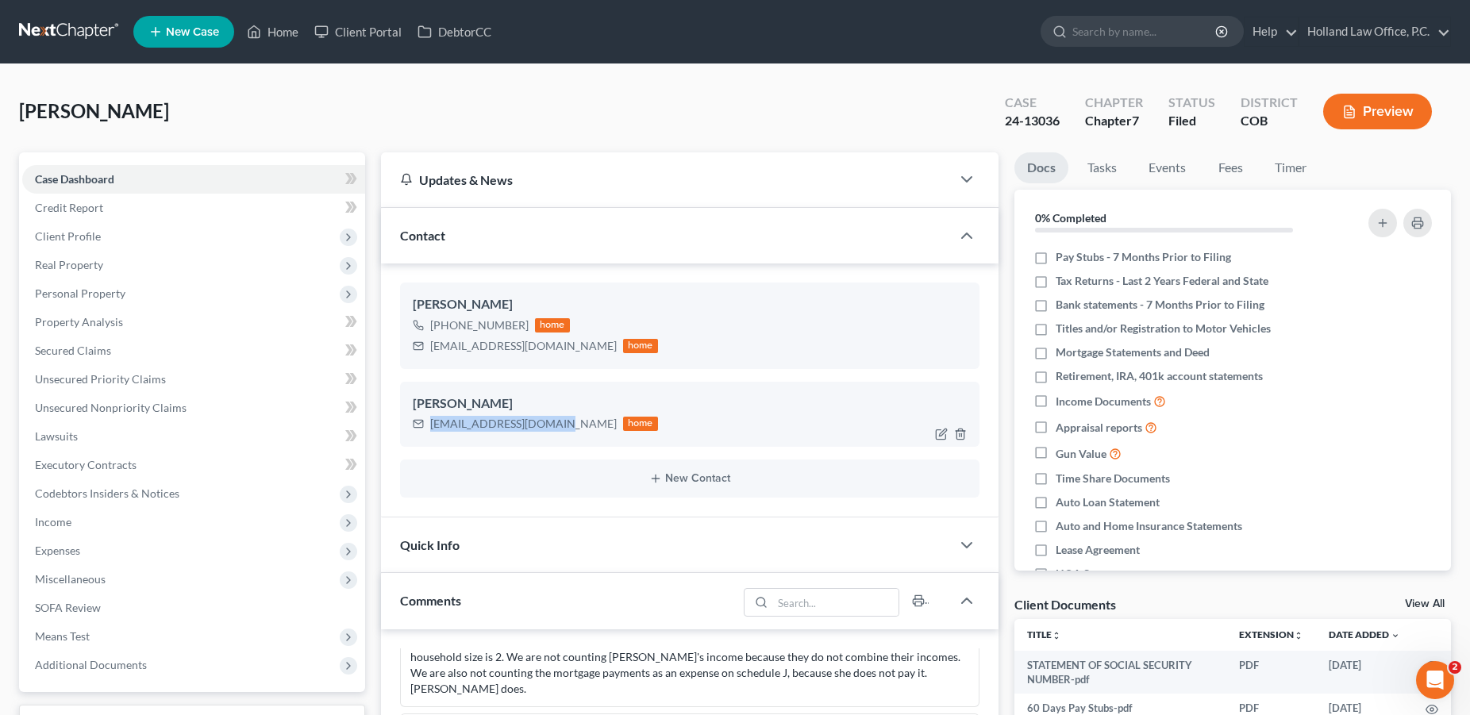
copy div "[EMAIL_ADDRESS][DOMAIN_NAME]"
